Goal: Information Seeking & Learning: Learn about a topic

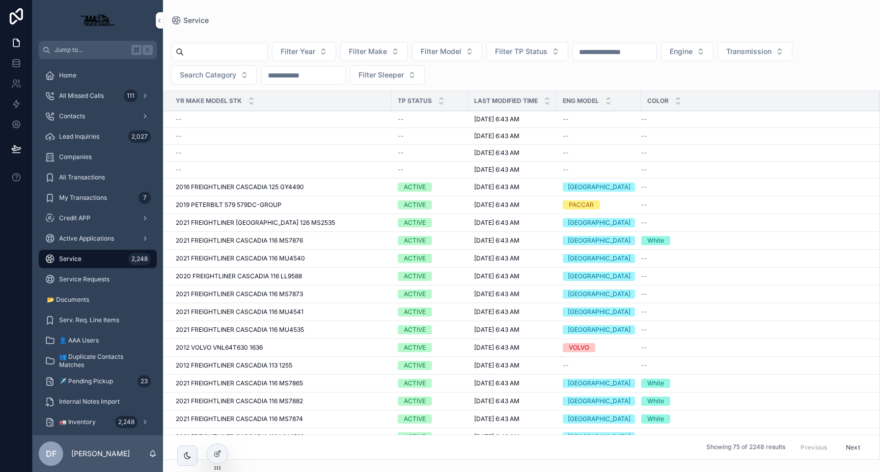
click at [246, 260] on span "2021 FREIGHTLINER CASCADIA 116 MU4540" at bounding box center [240, 258] width 129 height 8
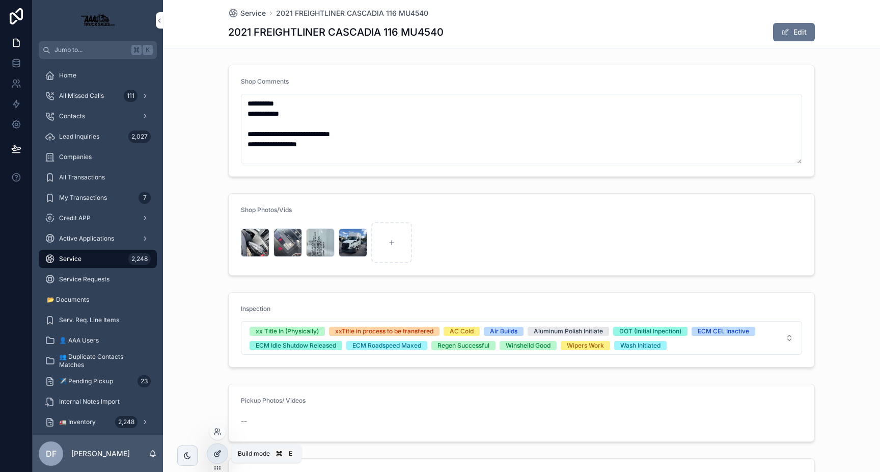
click at [217, 456] on icon at bounding box center [216, 454] width 5 height 5
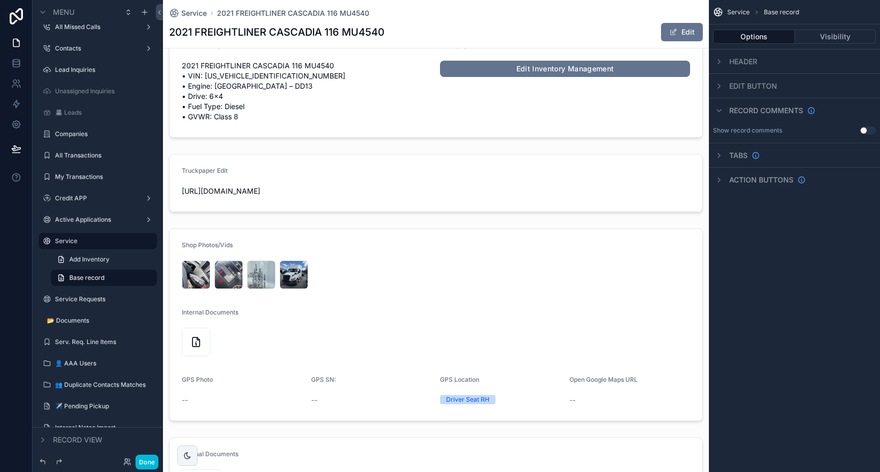
scroll to position [519, 0]
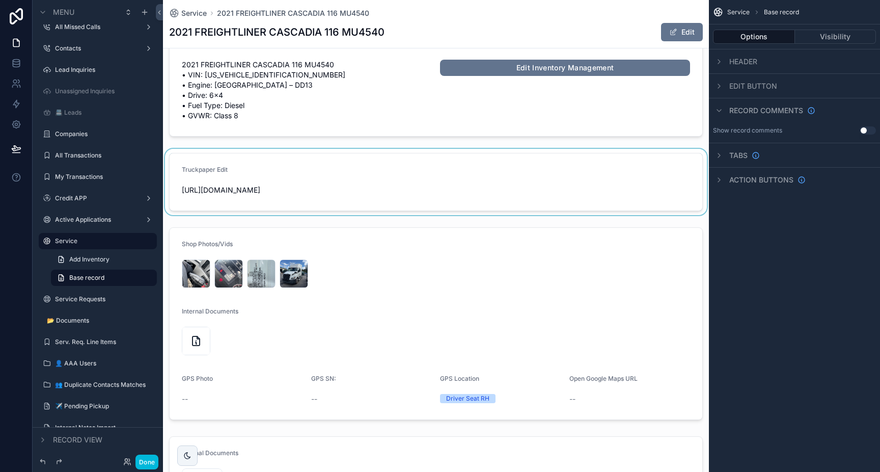
click at [285, 208] on div "scrollable content" at bounding box center [436, 182] width 546 height 66
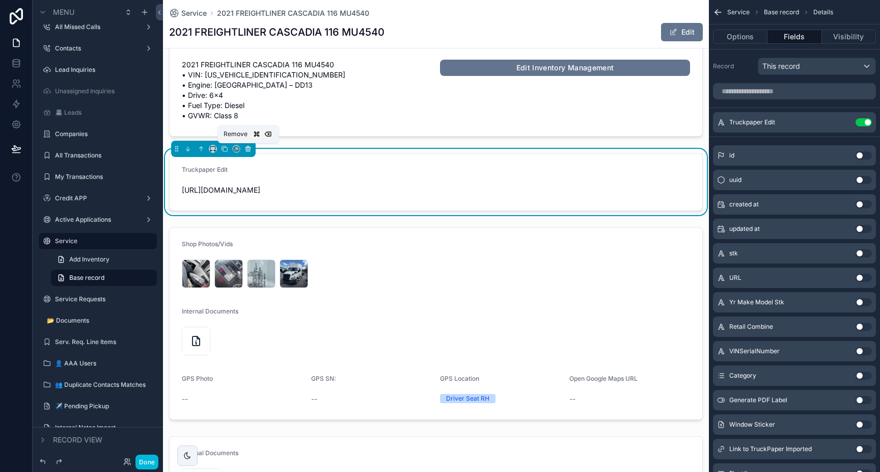
click at [246, 149] on icon "scrollable content" at bounding box center [248, 149] width 4 height 4
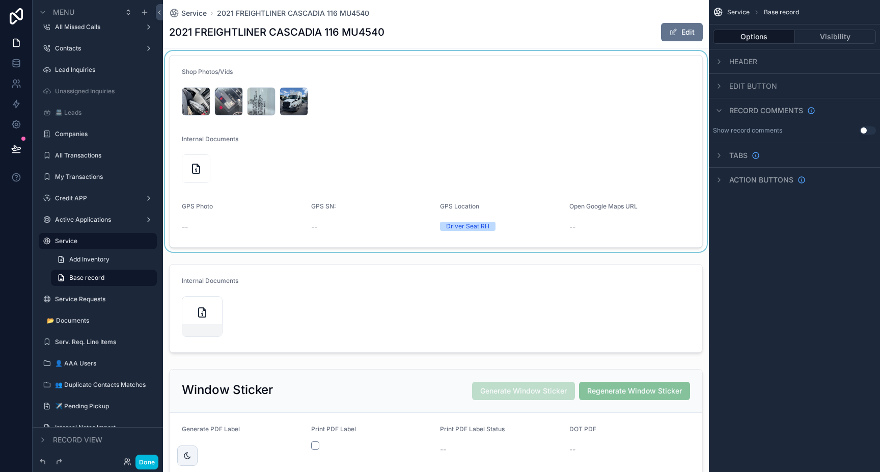
scroll to position [548, 0]
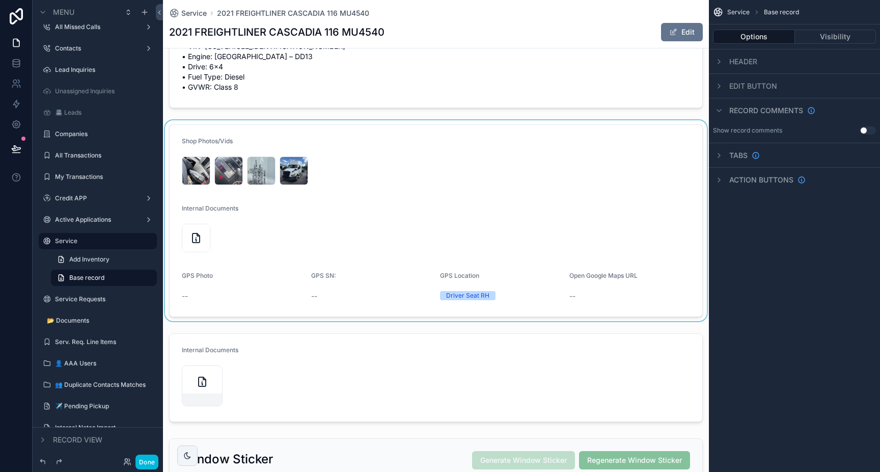
click at [357, 175] on div "scrollable content" at bounding box center [436, 220] width 546 height 201
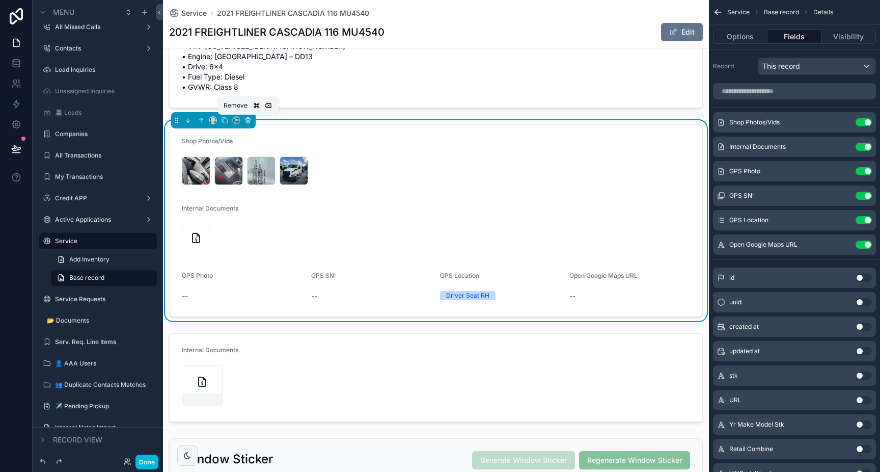
click at [249, 121] on icon "scrollable content" at bounding box center [248, 120] width 7 height 7
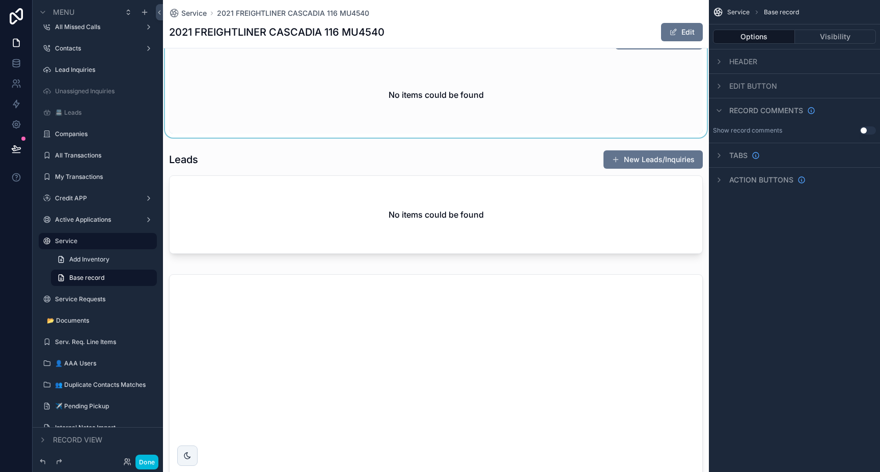
scroll to position [1071, 0]
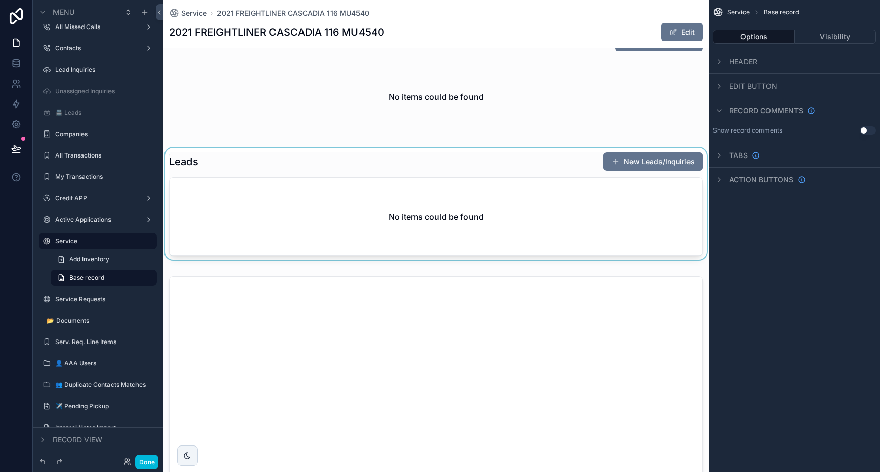
click at [394, 233] on div "scrollable content" at bounding box center [436, 206] width 546 height 116
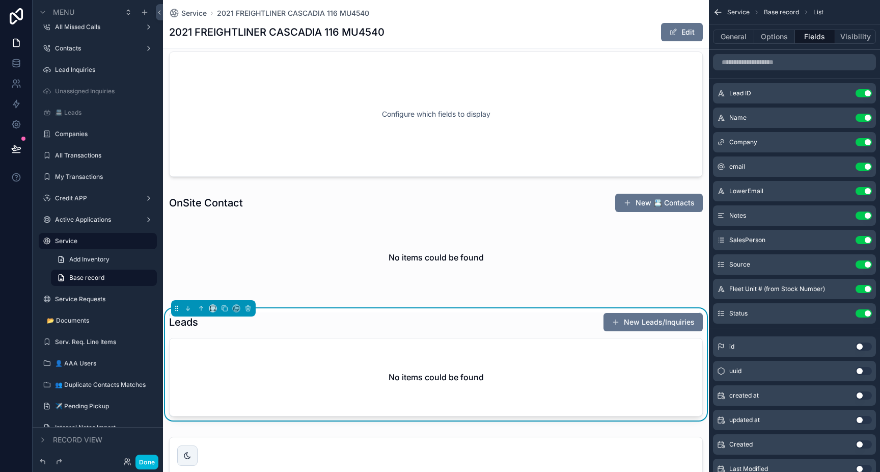
scroll to position [899, 0]
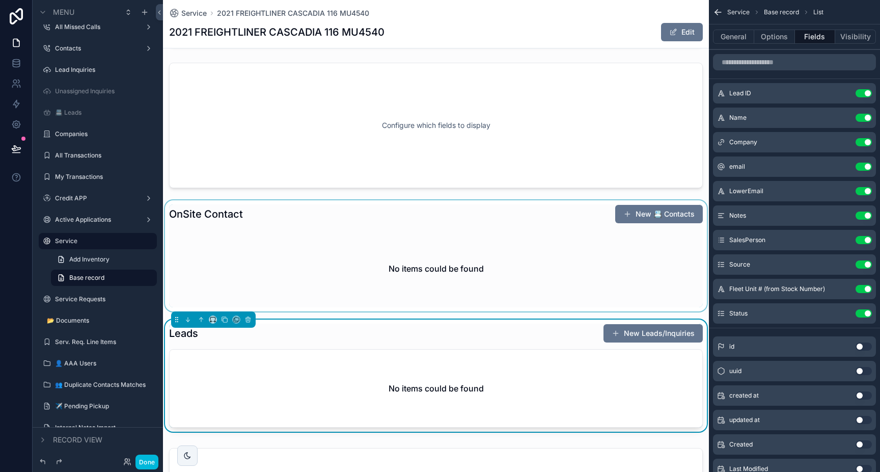
click at [394, 254] on div "scrollable content" at bounding box center [436, 255] width 546 height 111
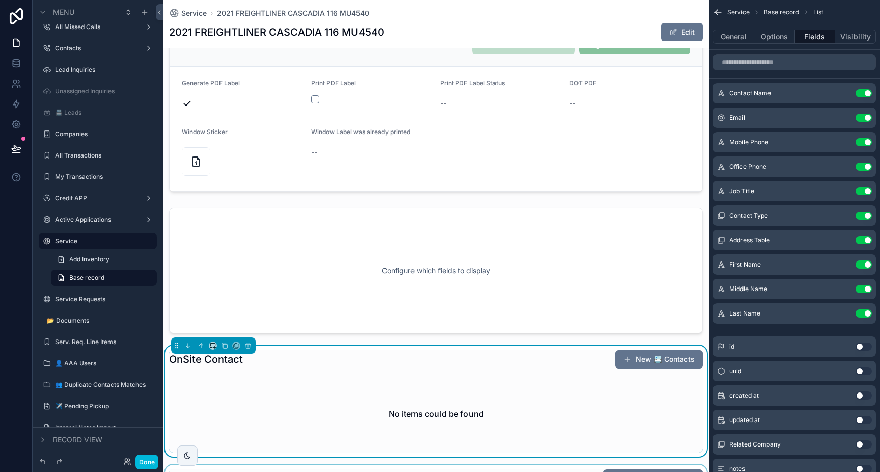
scroll to position [751, 0]
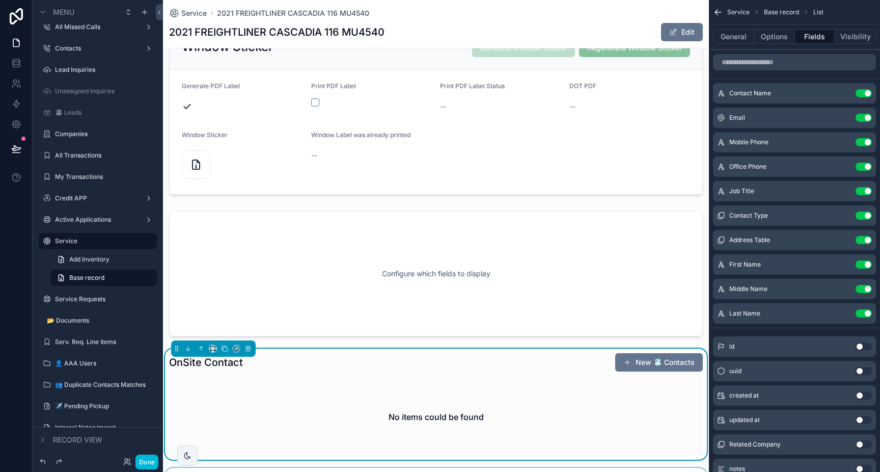
click at [394, 254] on div "scrollable content" at bounding box center [436, 273] width 546 height 133
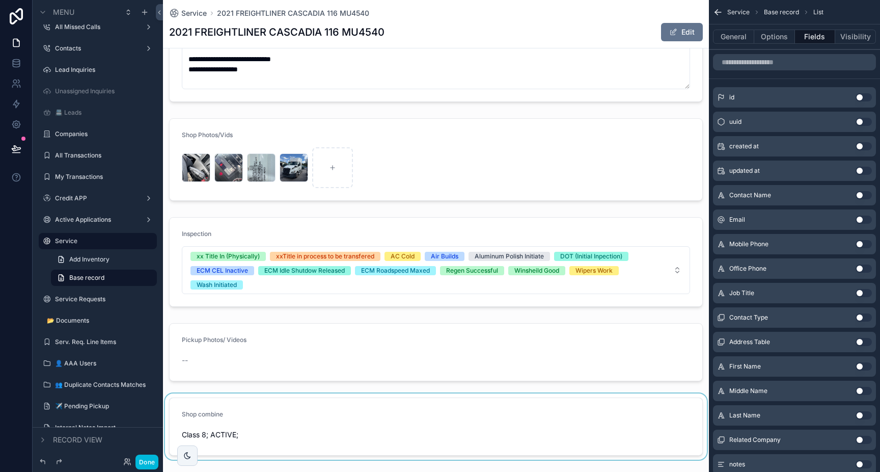
scroll to position [0, 0]
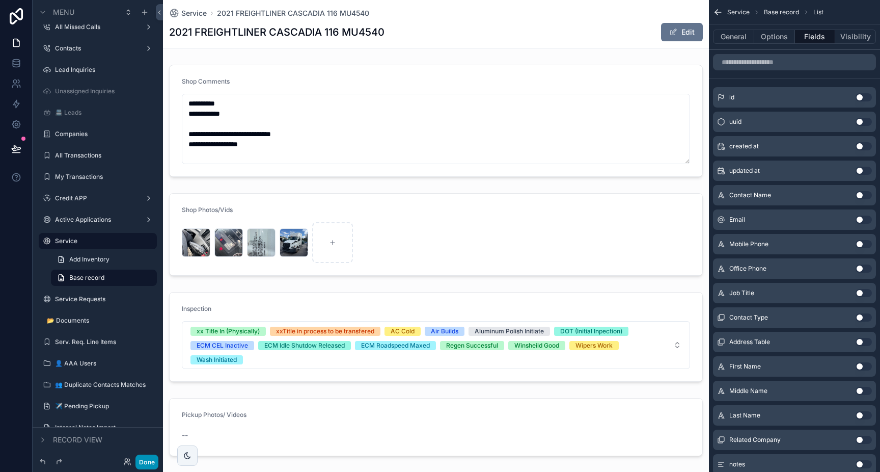
click at [142, 461] on button "Done" at bounding box center [147, 461] width 23 height 15
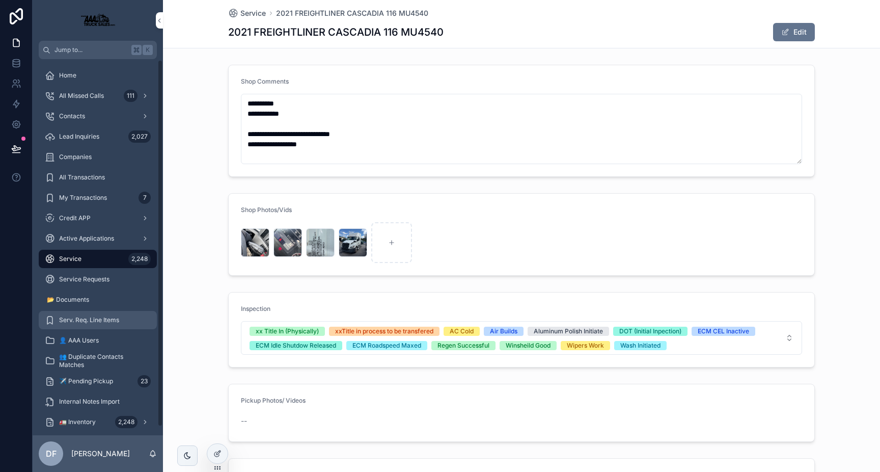
scroll to position [9, 0]
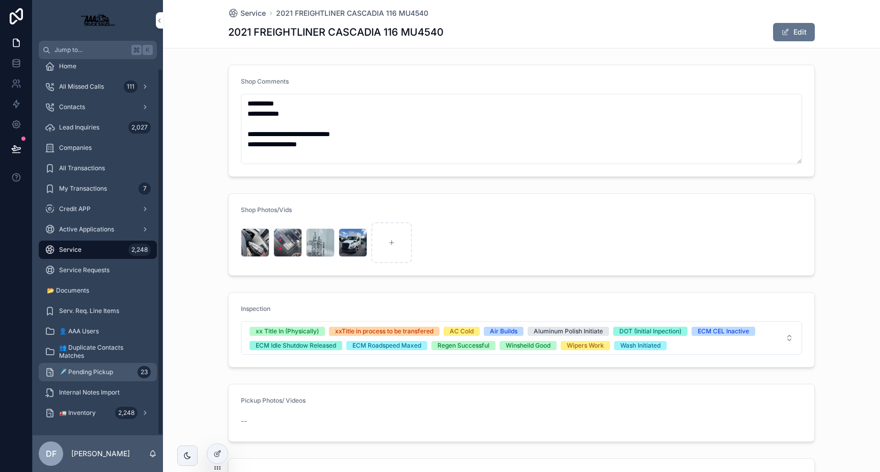
click at [98, 368] on span "✈️ Pending Pickup" at bounding box center [86, 372] width 54 height 8
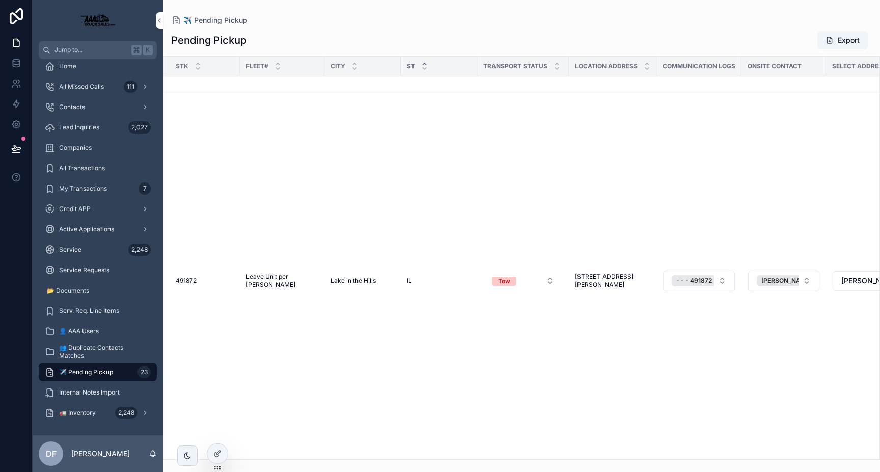
scroll to position [538, 0]
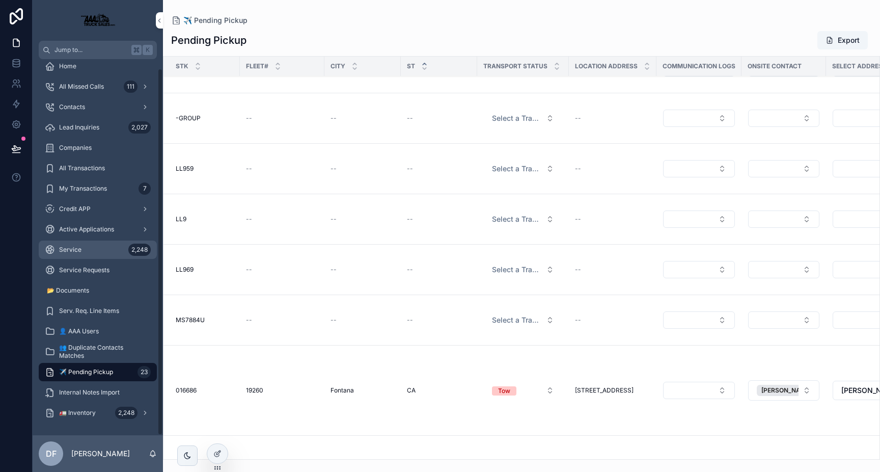
click at [90, 246] on div "Service 2,248" at bounding box center [98, 249] width 106 height 16
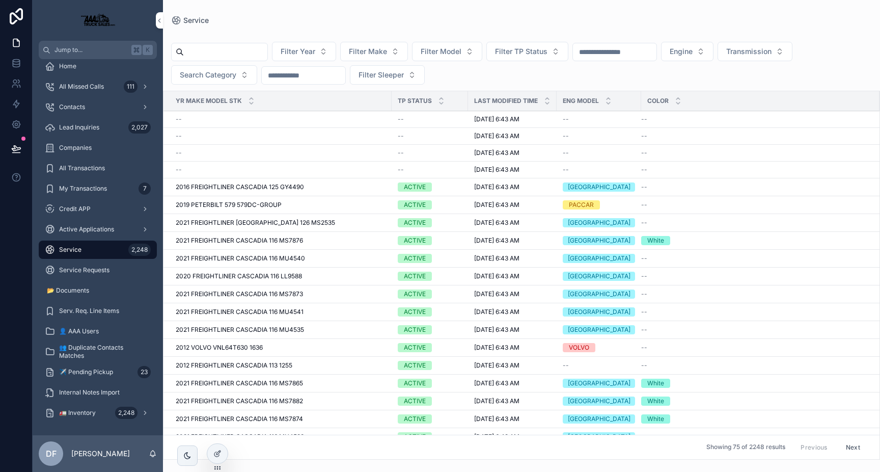
click at [258, 53] on input "scrollable content" at bounding box center [226, 52] width 84 height 14
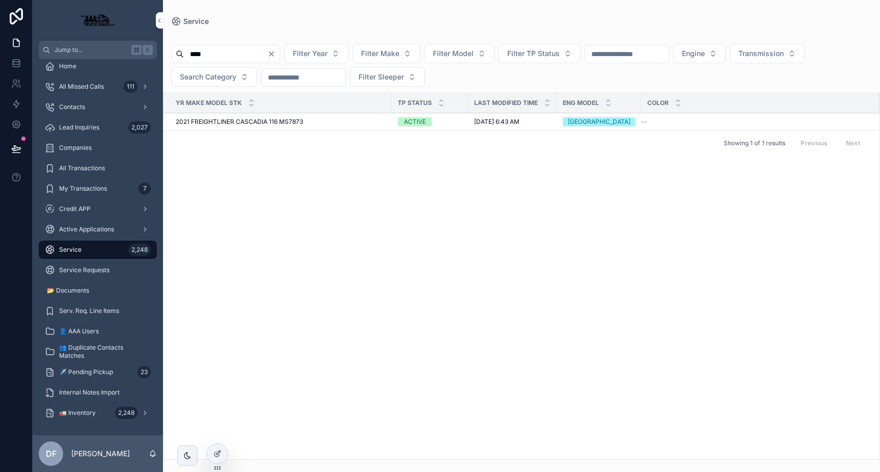
type input "****"
click at [234, 122] on span "2021 FREIGHTLINER CASCADIA 116 MS7873" at bounding box center [239, 122] width 127 height 8
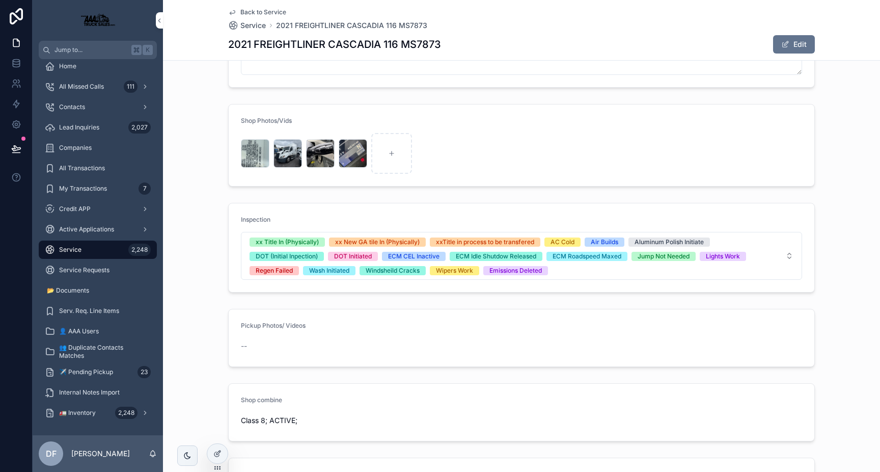
scroll to position [197, 0]
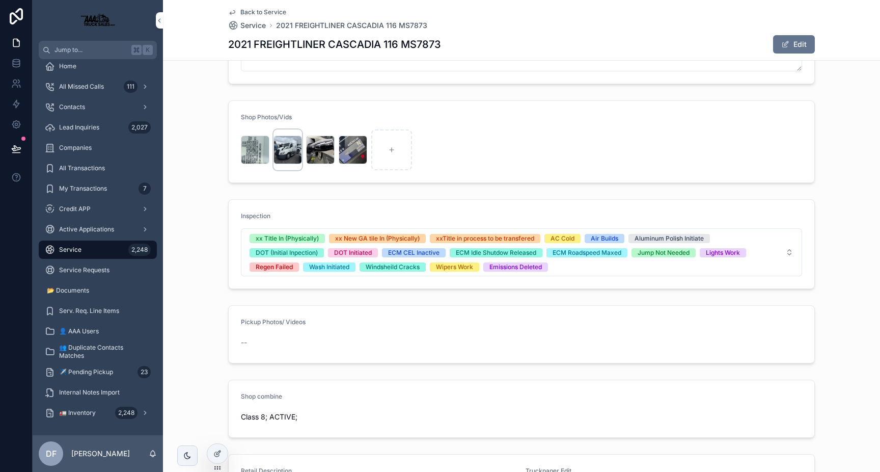
click at [288, 152] on div "scrollable content" at bounding box center [288, 150] width 29 height 29
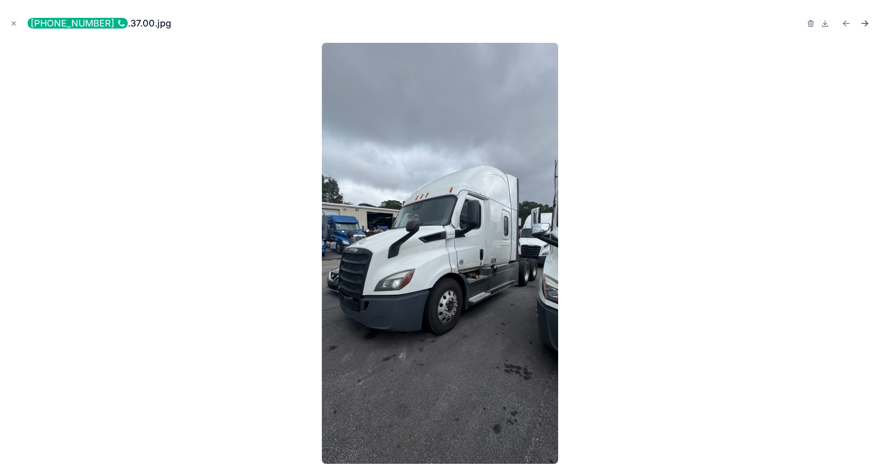
click at [863, 25] on icon "Next file" at bounding box center [865, 23] width 10 height 10
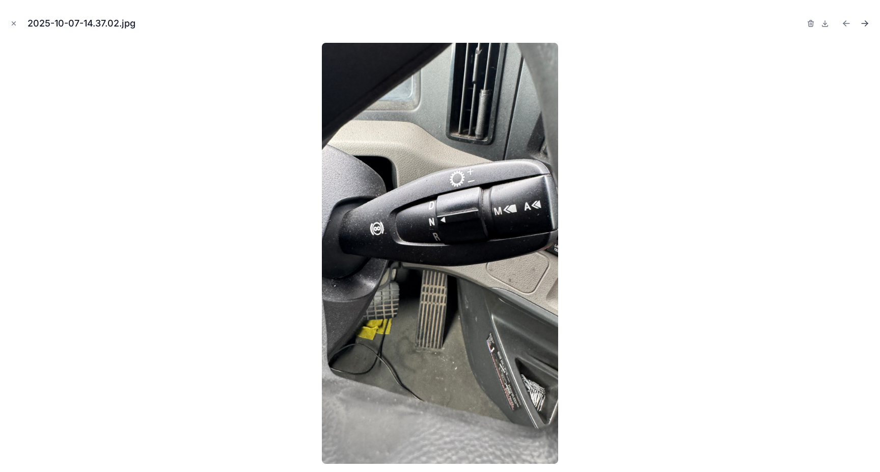
click at [863, 25] on icon "Next file" at bounding box center [865, 23] width 10 height 10
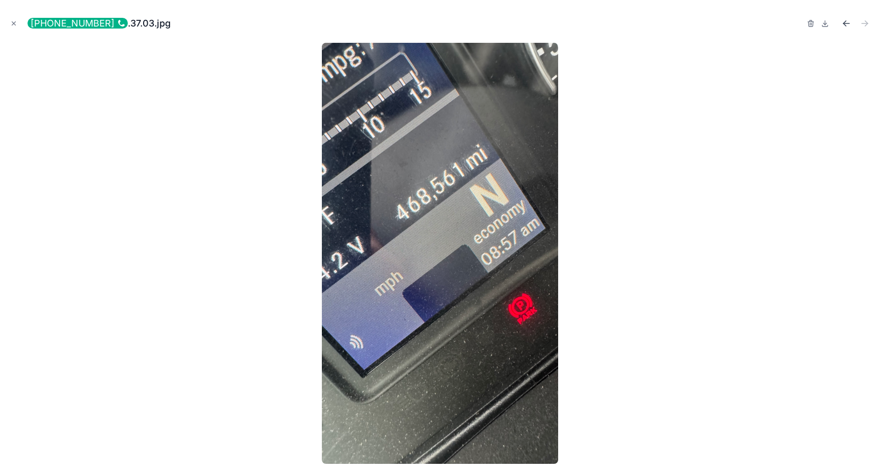
click at [849, 21] on icon "Previous file" at bounding box center [847, 23] width 10 height 10
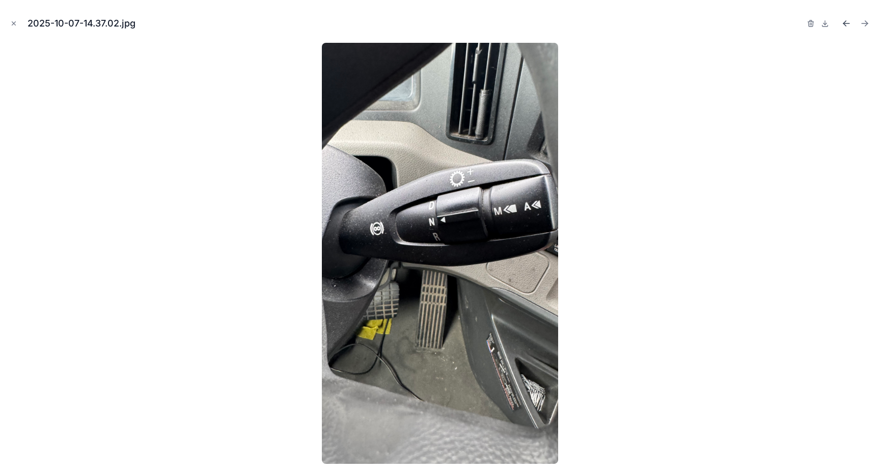
click at [849, 21] on icon "Previous file" at bounding box center [847, 23] width 10 height 10
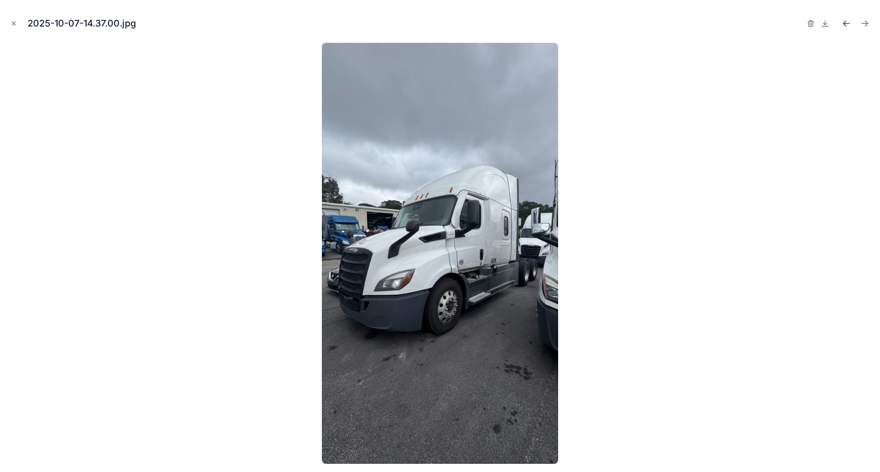
click at [849, 21] on icon "Previous file" at bounding box center [847, 23] width 10 height 10
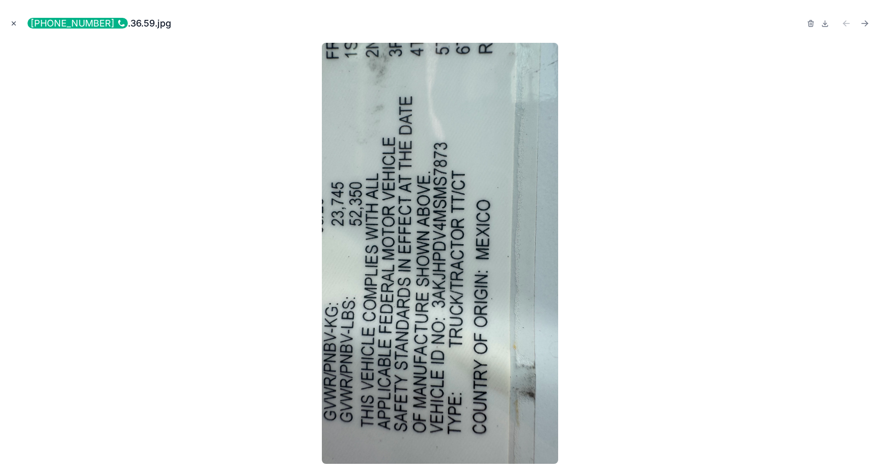
click at [8, 20] on button "Close modal" at bounding box center [13, 23] width 11 height 11
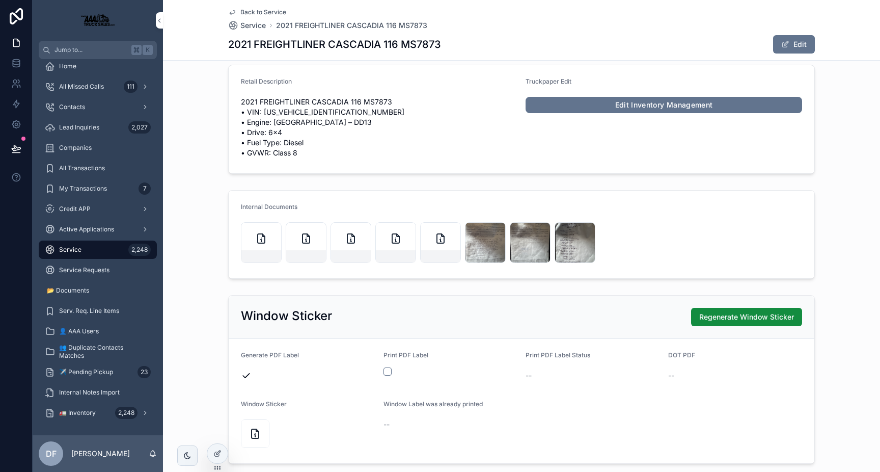
scroll to position [576, 0]
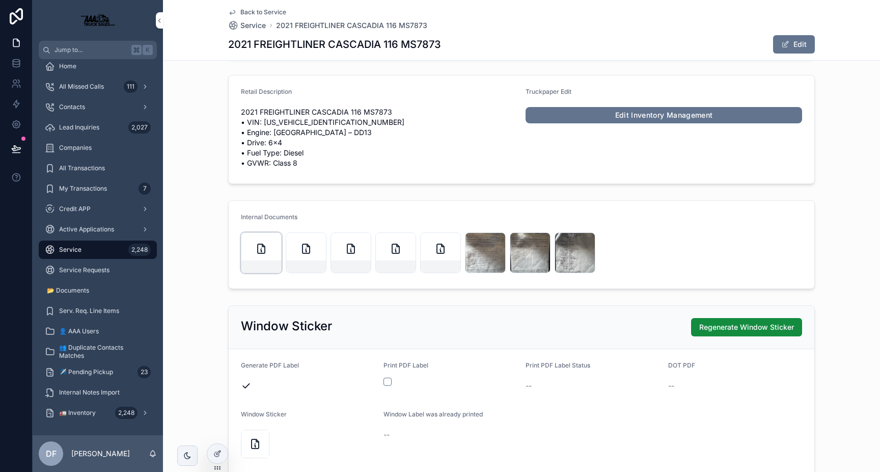
click at [259, 248] on icon "scrollable content" at bounding box center [261, 248] width 12 height 12
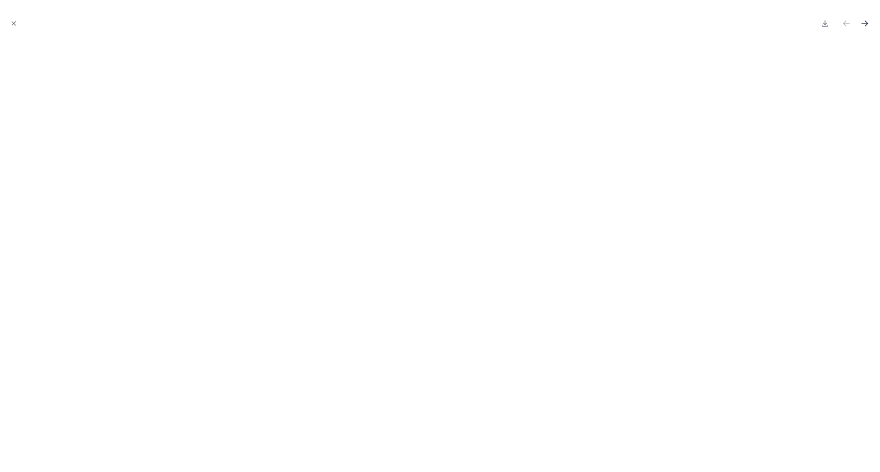
click at [861, 21] on icon "Next file" at bounding box center [865, 23] width 10 height 10
click at [14, 22] on icon "Close modal" at bounding box center [13, 23] width 7 height 7
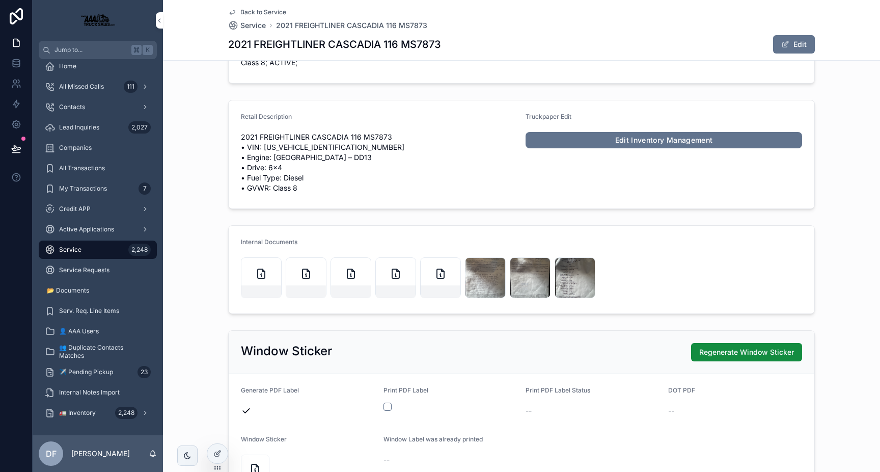
scroll to position [548, 0]
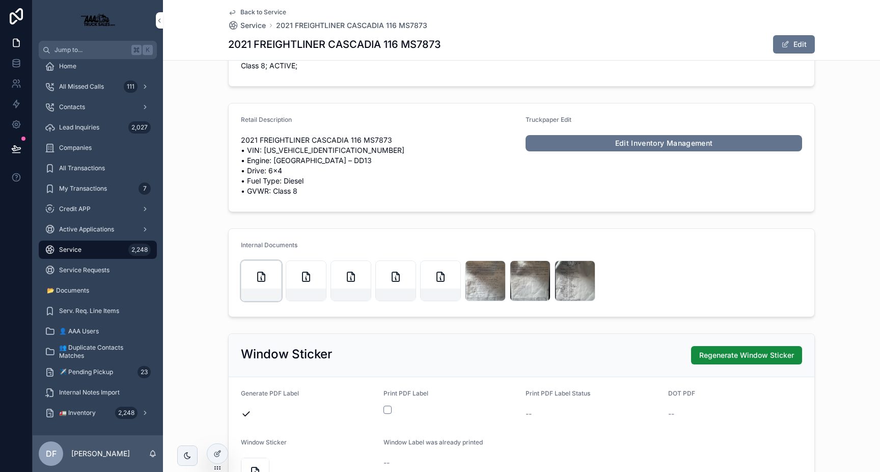
click at [272, 280] on div "scrollable content" at bounding box center [261, 280] width 41 height 41
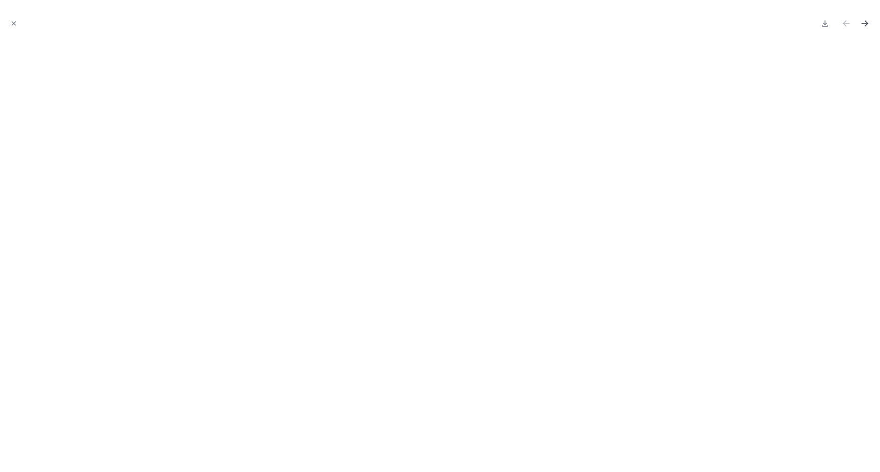
click at [867, 20] on icon "Next file" at bounding box center [865, 23] width 10 height 10
click at [864, 19] on icon "Next file" at bounding box center [865, 23] width 10 height 10
click at [867, 21] on icon "Next file" at bounding box center [865, 23] width 10 height 10
click at [867, 25] on icon "Next file" at bounding box center [865, 23] width 10 height 10
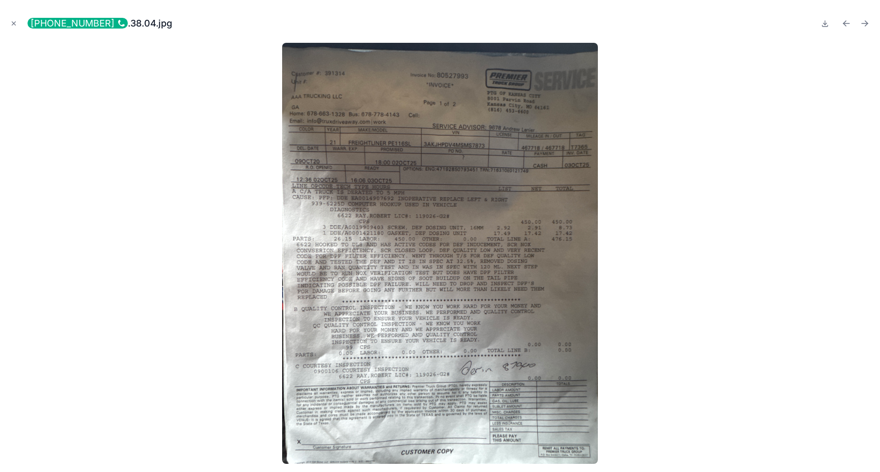
click at [867, 25] on icon "Next file" at bounding box center [865, 23] width 10 height 10
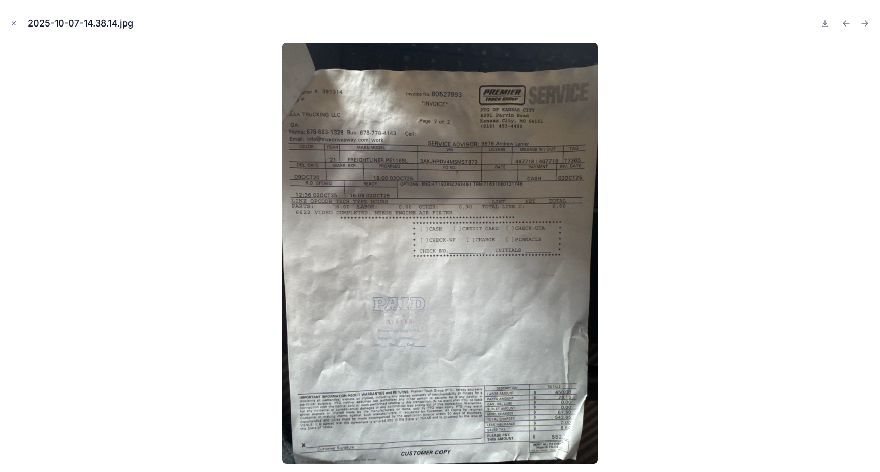
click at [867, 25] on icon "Next file" at bounding box center [865, 23] width 10 height 10
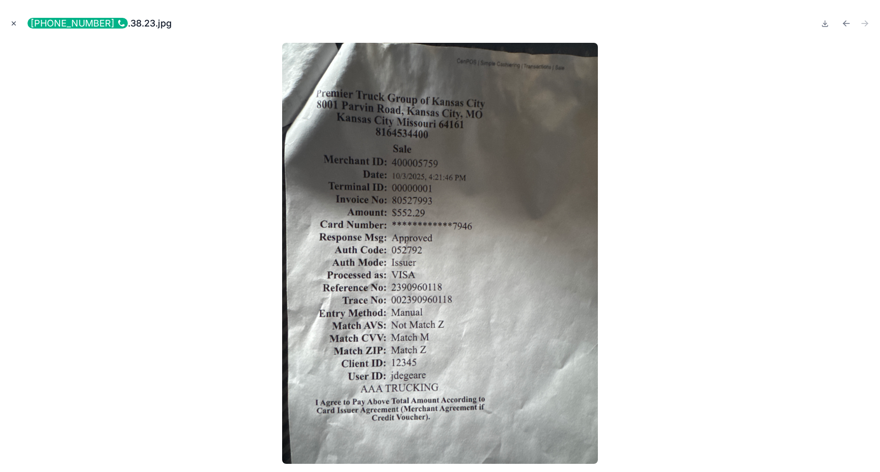
click at [13, 24] on icon "Close modal" at bounding box center [13, 23] width 7 height 7
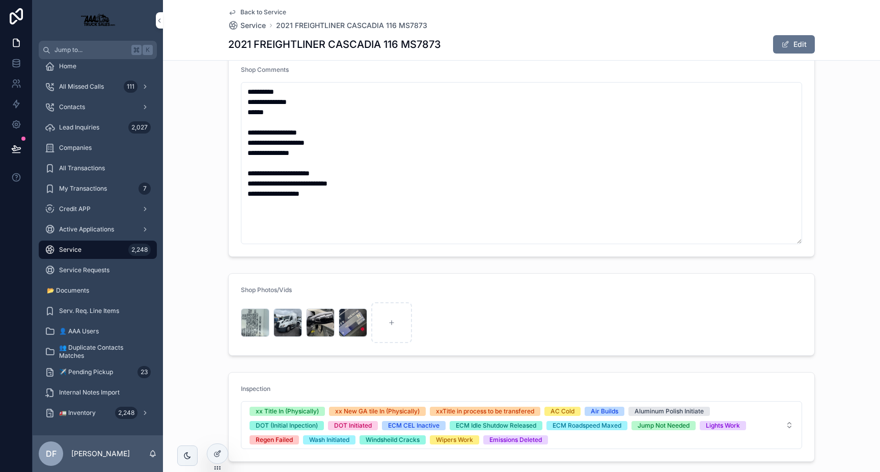
scroll to position [18, 0]
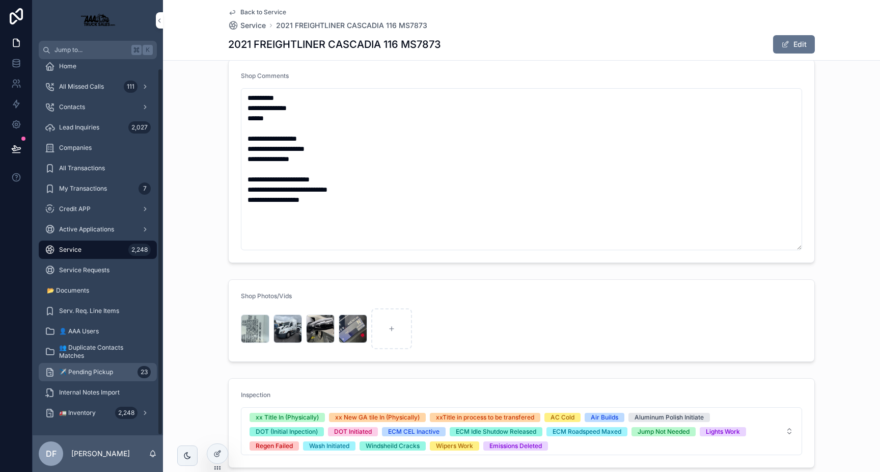
click at [104, 376] on div "✈️ Pending Pickup 23" at bounding box center [98, 372] width 106 height 16
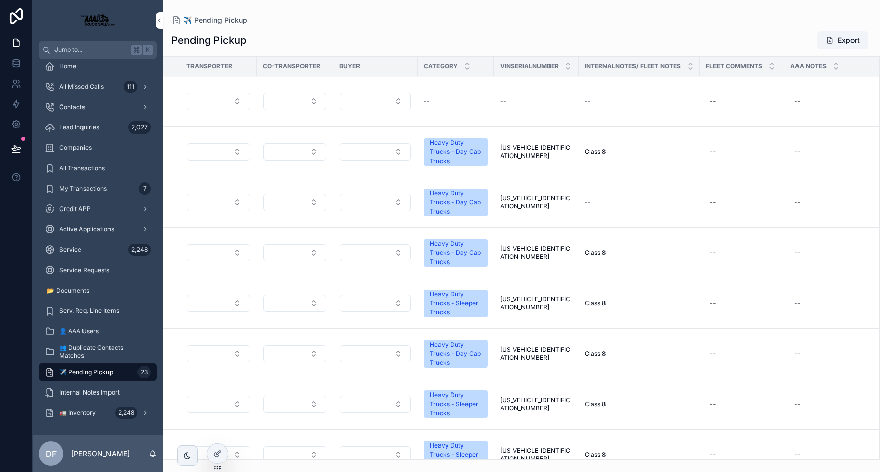
scroll to position [0, 2002]
